Goal: Information Seeking & Learning: Learn about a topic

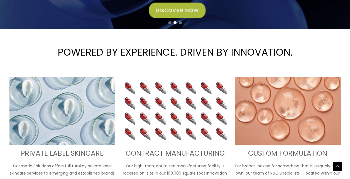
scroll to position [145, 0]
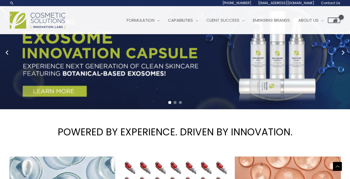
scroll to position [0, 0]
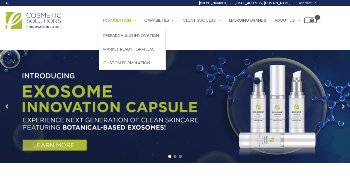
click at [131, 19] on span "Formulation" at bounding box center [117, 20] width 28 height 6
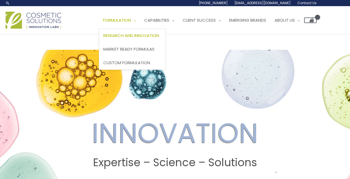
click at [131, 21] on span "Formulation" at bounding box center [117, 20] width 28 height 6
click at [136, 23] on span "Site Navigation" at bounding box center [133, 20] width 5 height 6
click at [141, 47] on span "Market Ready Formulas" at bounding box center [128, 49] width 51 height 6
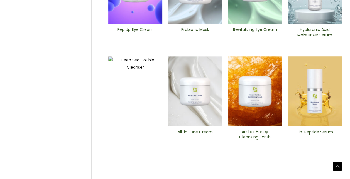
scroll to position [248, 0]
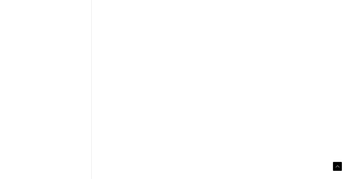
scroll to position [237, 0]
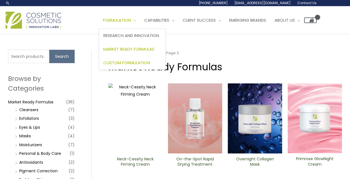
click at [148, 61] on span "Custom Formulation" at bounding box center [126, 63] width 47 height 6
